Goal: Information Seeking & Learning: Learn about a topic

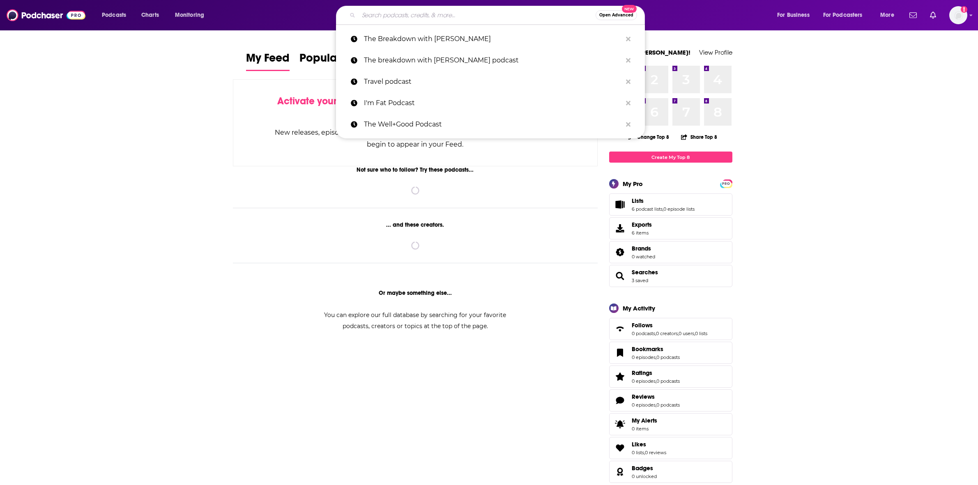
click at [507, 12] on input "Search podcasts, credits, & more..." at bounding box center [477, 15] width 237 height 13
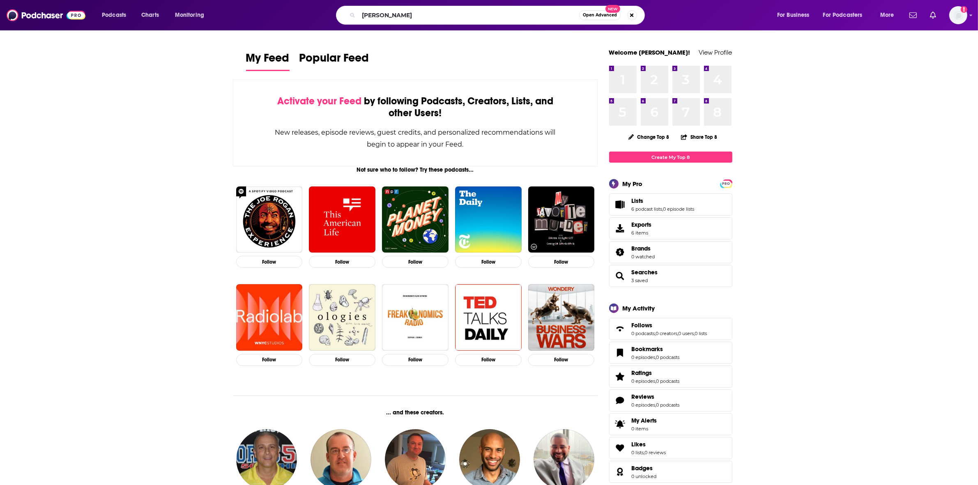
type input "[PERSON_NAME]"
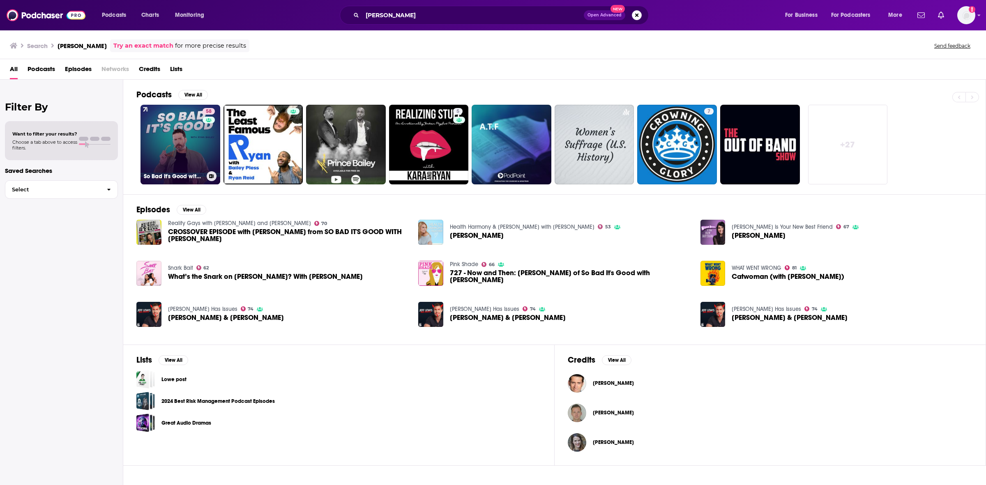
click at [168, 144] on link "58 So Bad It's Good with [PERSON_NAME]" at bounding box center [181, 145] width 80 height 80
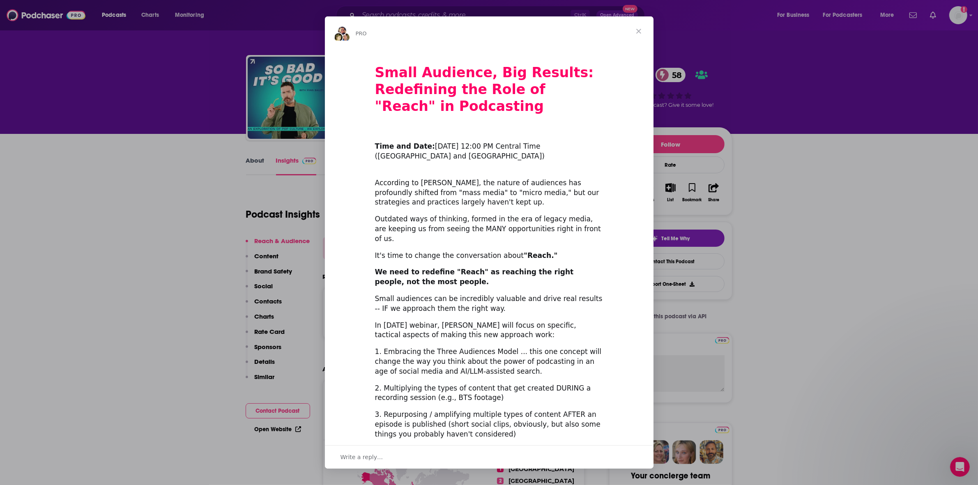
click at [636, 36] on span "Close" at bounding box center [639, 31] width 30 height 30
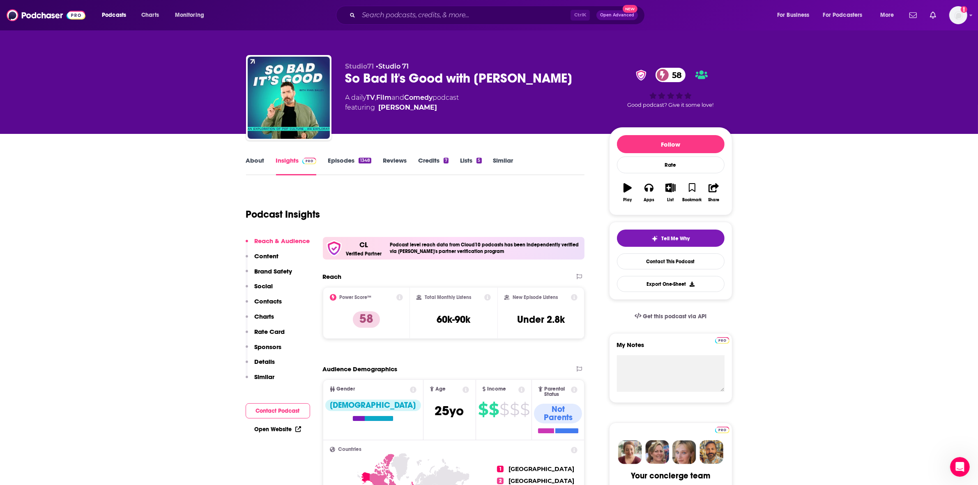
click at [253, 159] on link "About" at bounding box center [255, 166] width 18 height 19
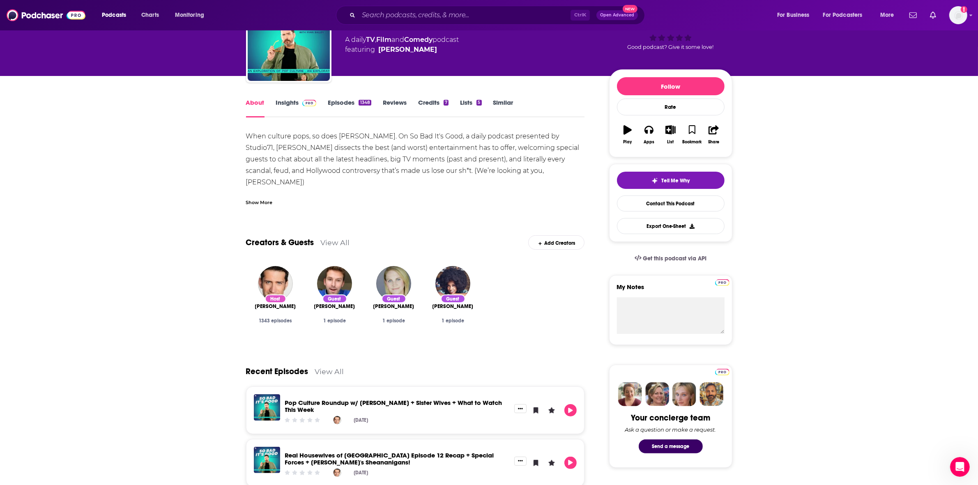
scroll to position [51, 0]
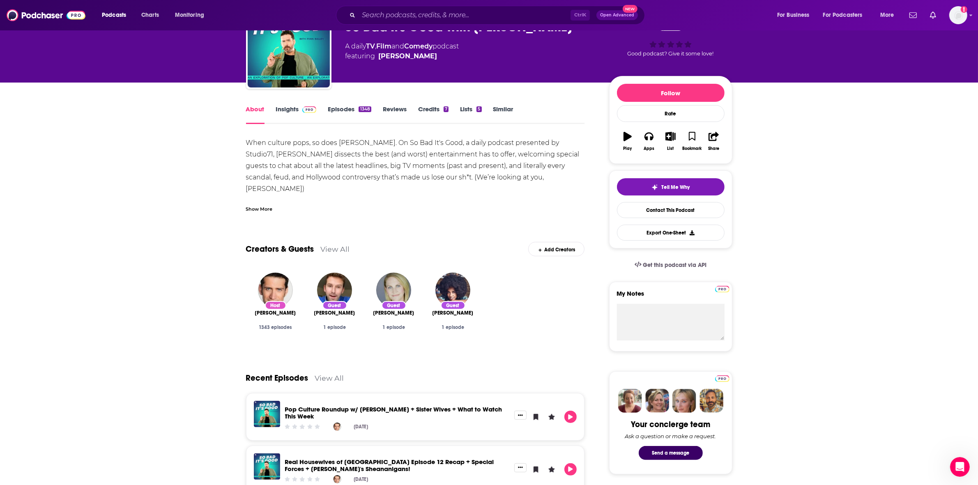
drag, startPoint x: 245, startPoint y: 133, endPoint x: 489, endPoint y: 141, distance: 244.2
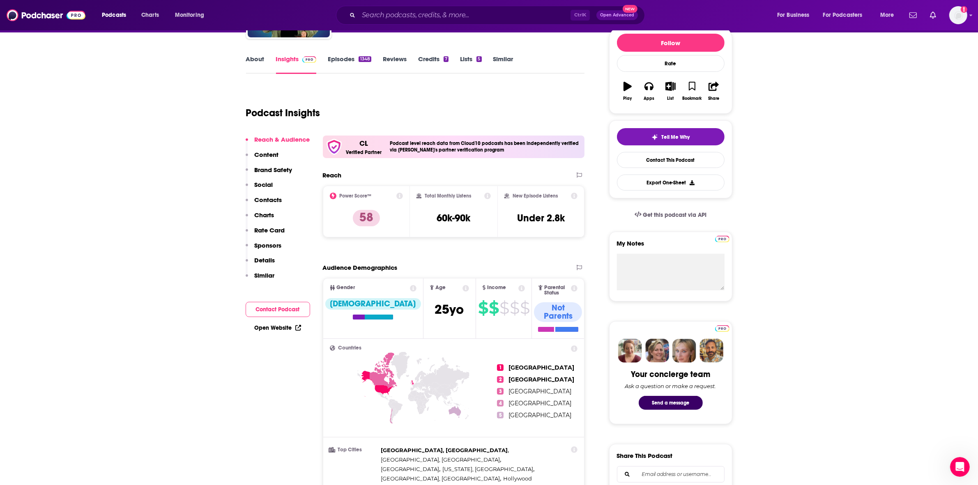
scroll to position [103, 0]
